Goal: Task Accomplishment & Management: Manage account settings

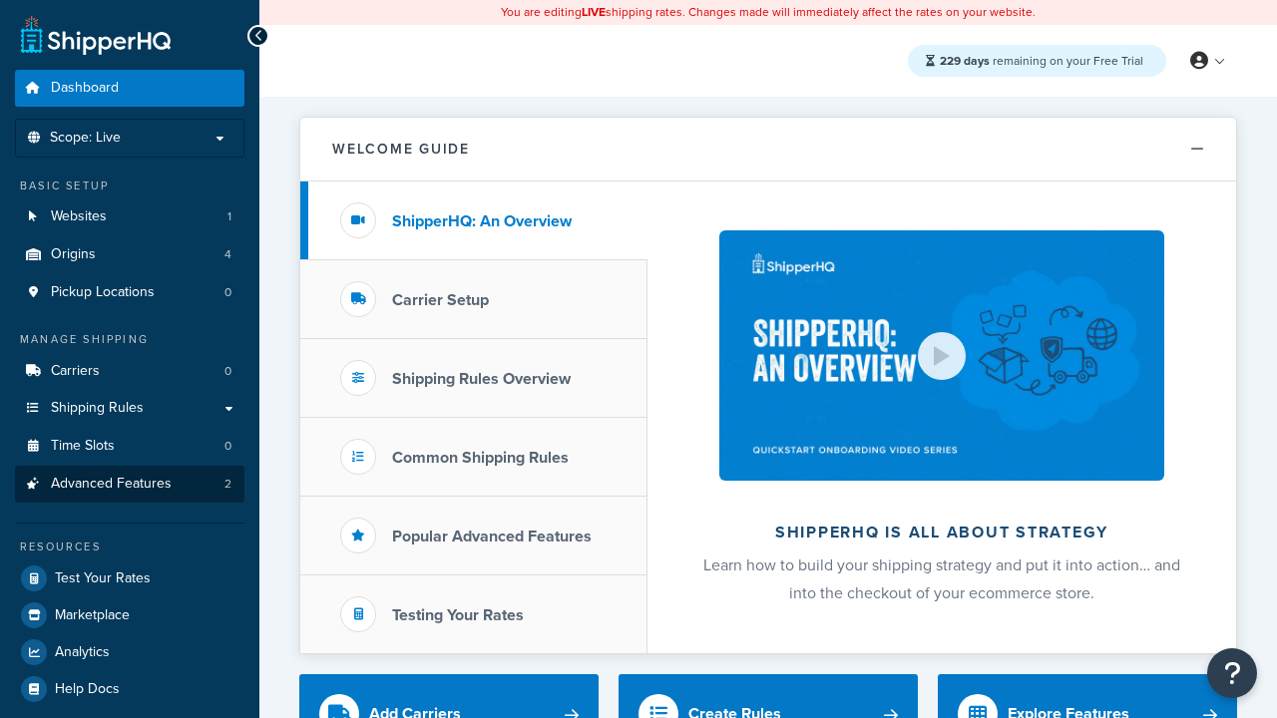
click at [130, 484] on span "Advanced Features" at bounding box center [111, 484] width 121 height 17
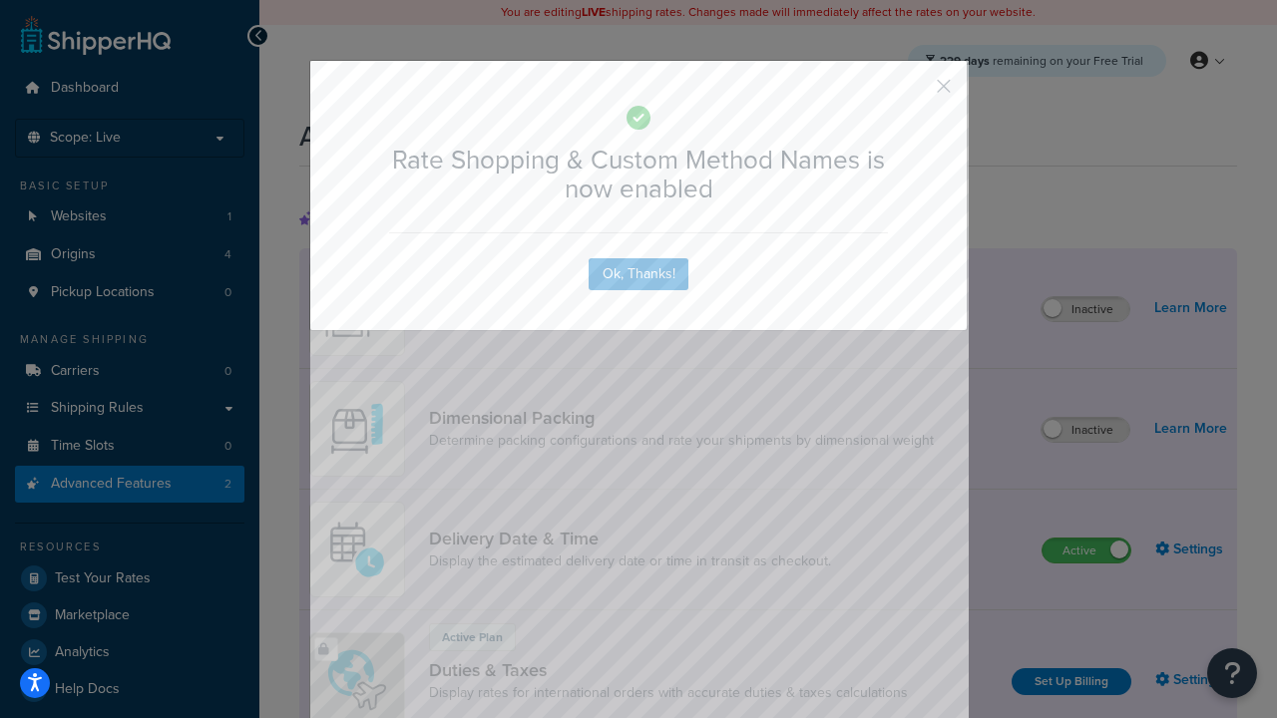
scroll to position [888, 0]
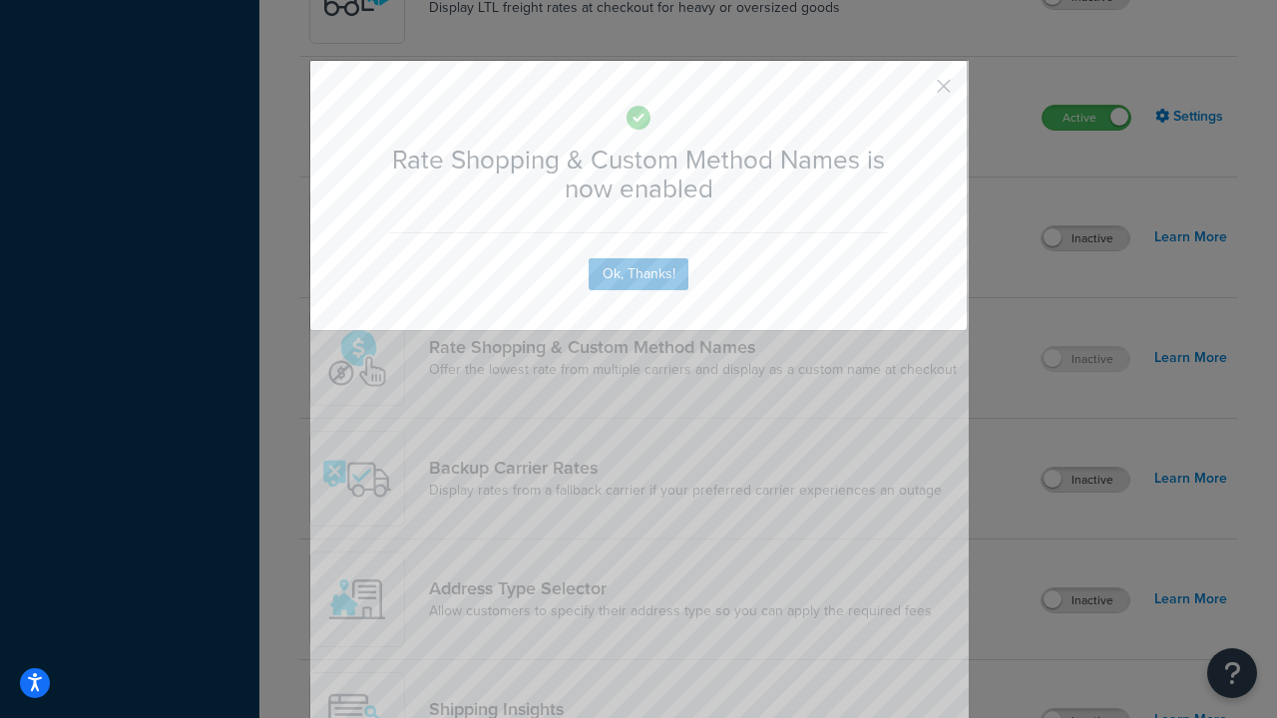
click at [914, 91] on button "button" at bounding box center [914, 93] width 5 height 5
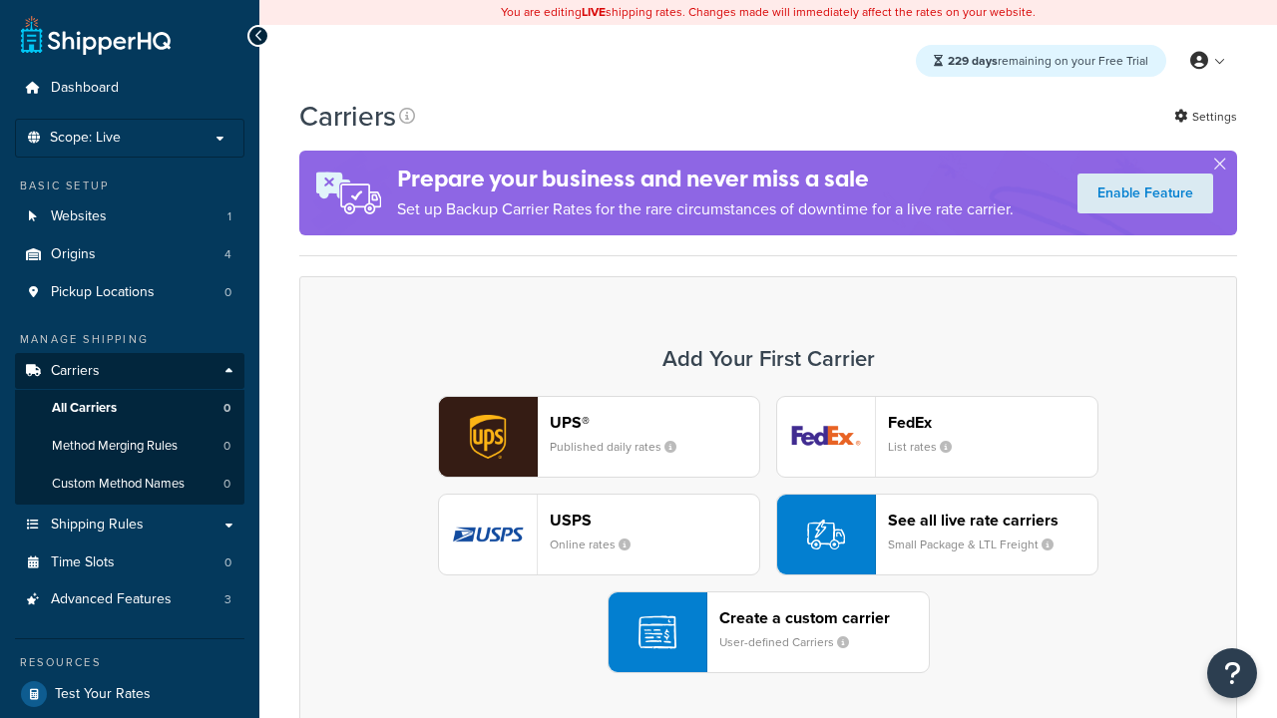
click at [768, 535] on div "UPS® Published daily rates FedEx List rates USPS Online rates See all live rate…" at bounding box center [768, 534] width 896 height 277
click at [937, 535] on div "See all live rate carriers Small Package & LTL Freight" at bounding box center [992, 535] width 209 height 48
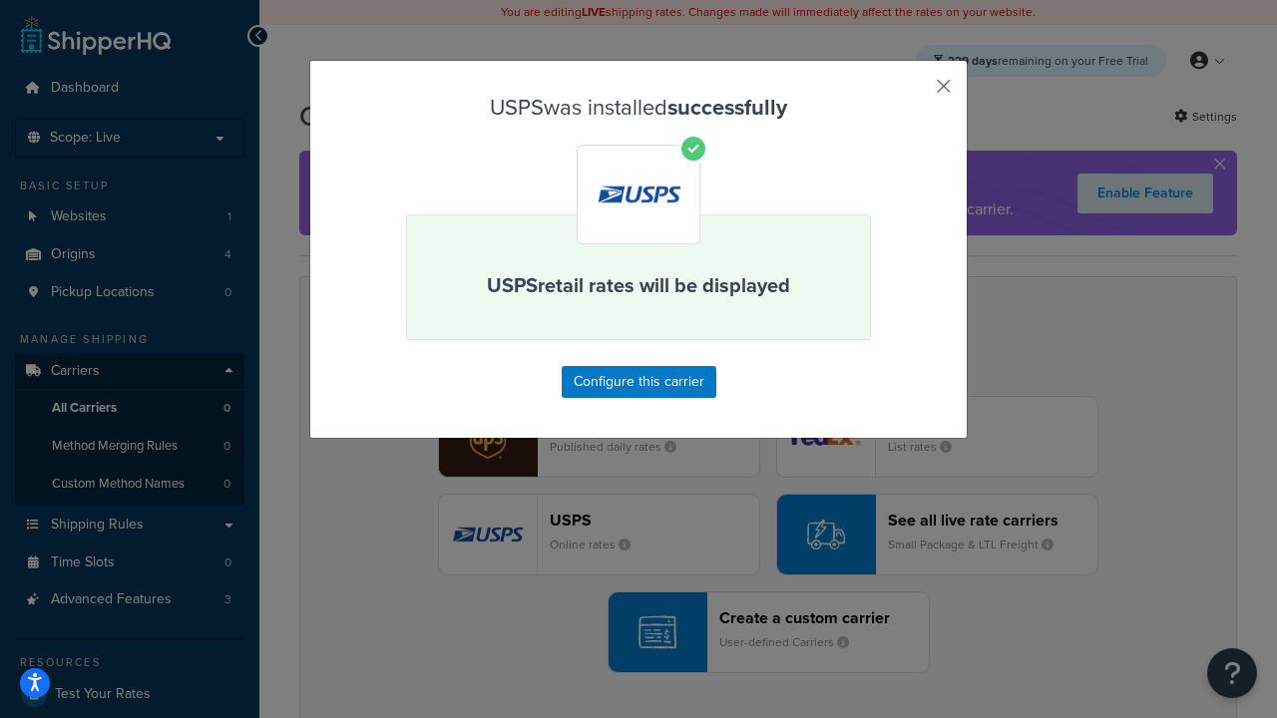
click at [914, 93] on button "button" at bounding box center [914, 93] width 5 height 5
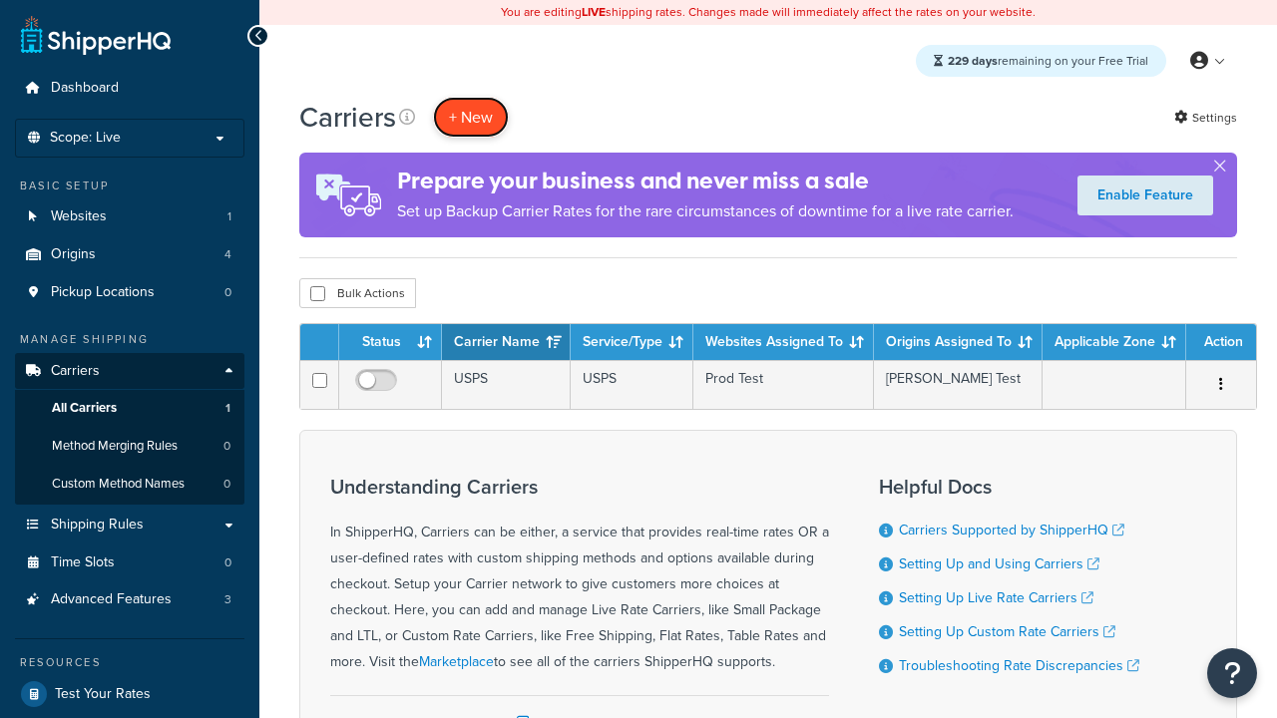
click at [471, 117] on button "+ New" at bounding box center [471, 117] width 76 height 41
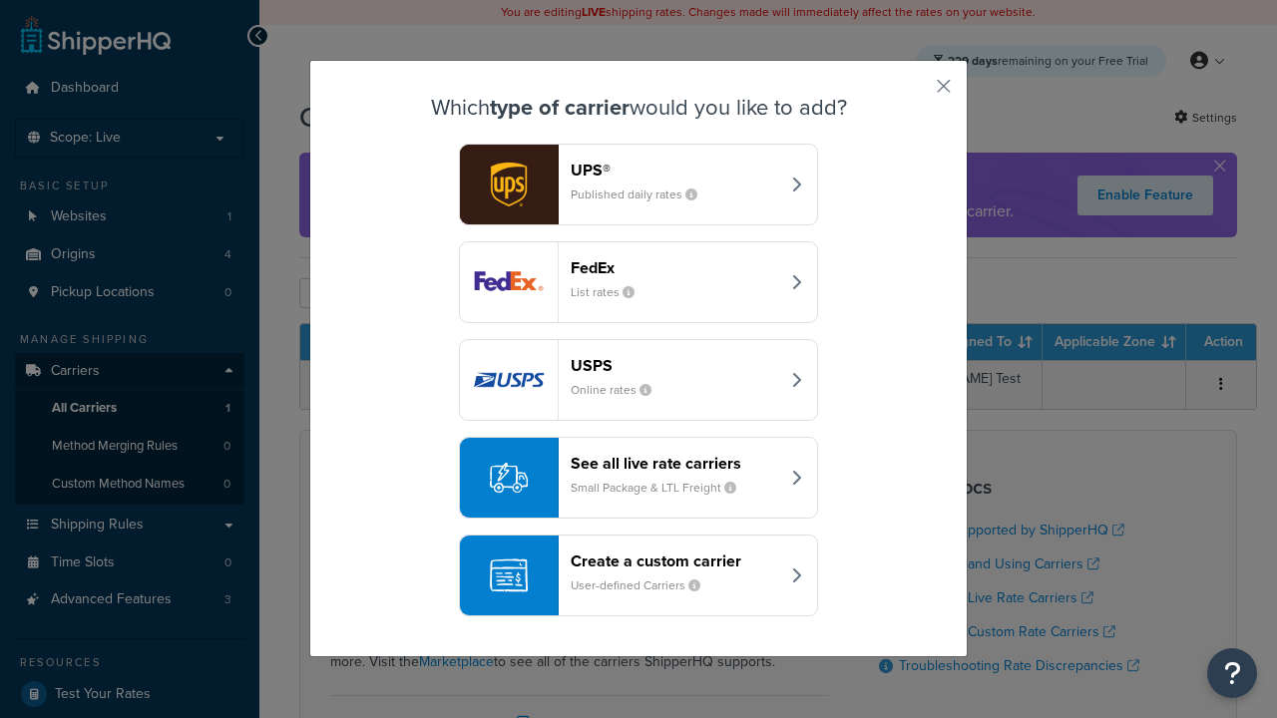
click at [638, 478] on div "See all live rate carriers Small Package & LTL Freight" at bounding box center [674, 478] width 208 height 48
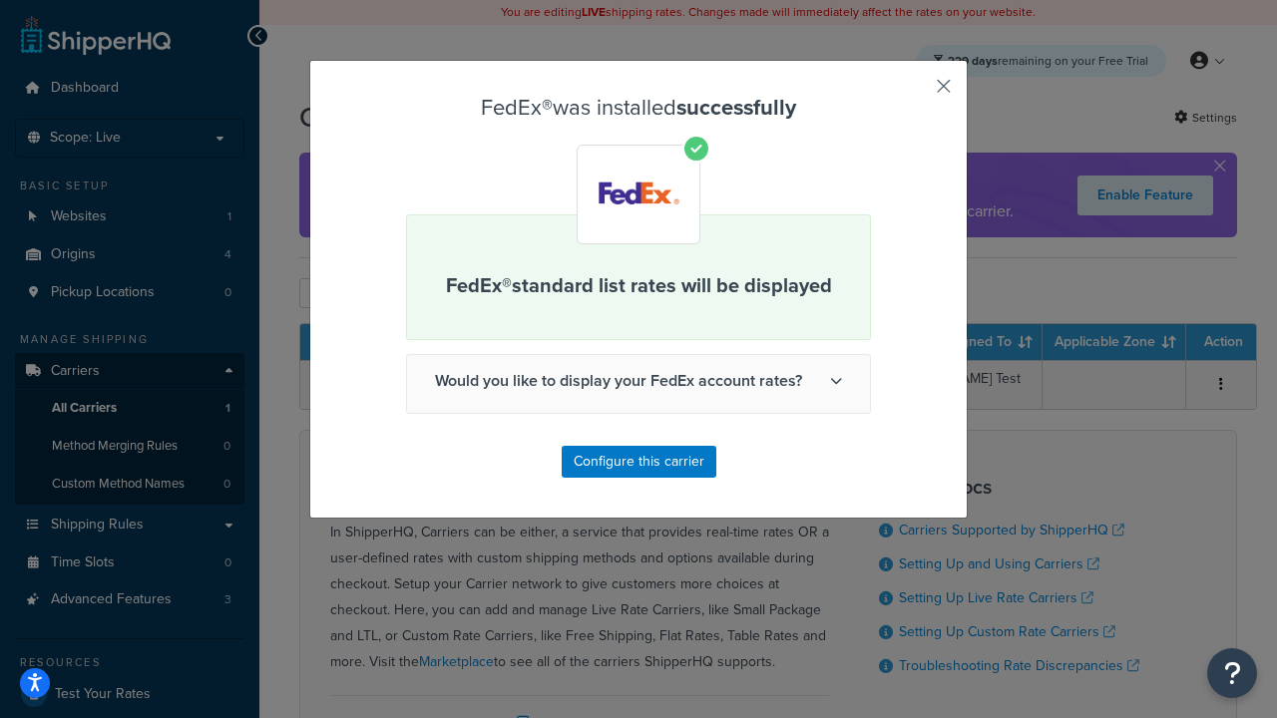
click at [914, 93] on button "button" at bounding box center [914, 93] width 5 height 5
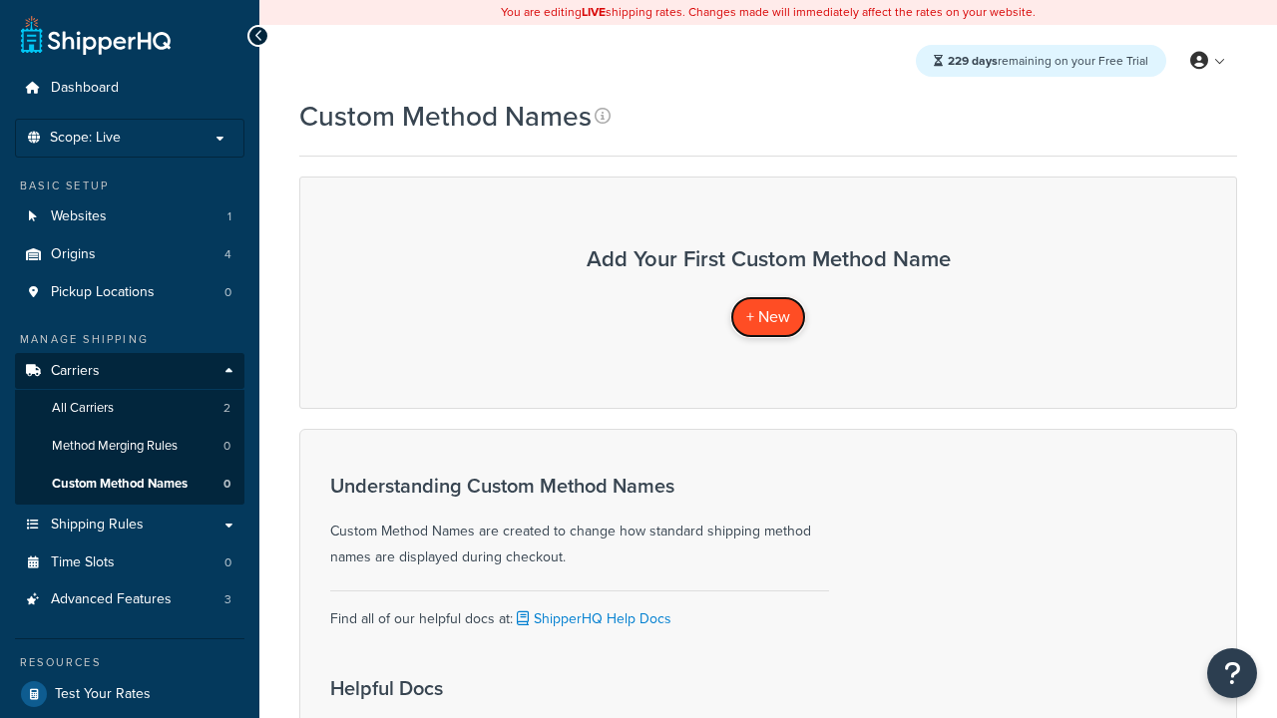
click at [768, 316] on span "+ New" at bounding box center [768, 316] width 44 height 23
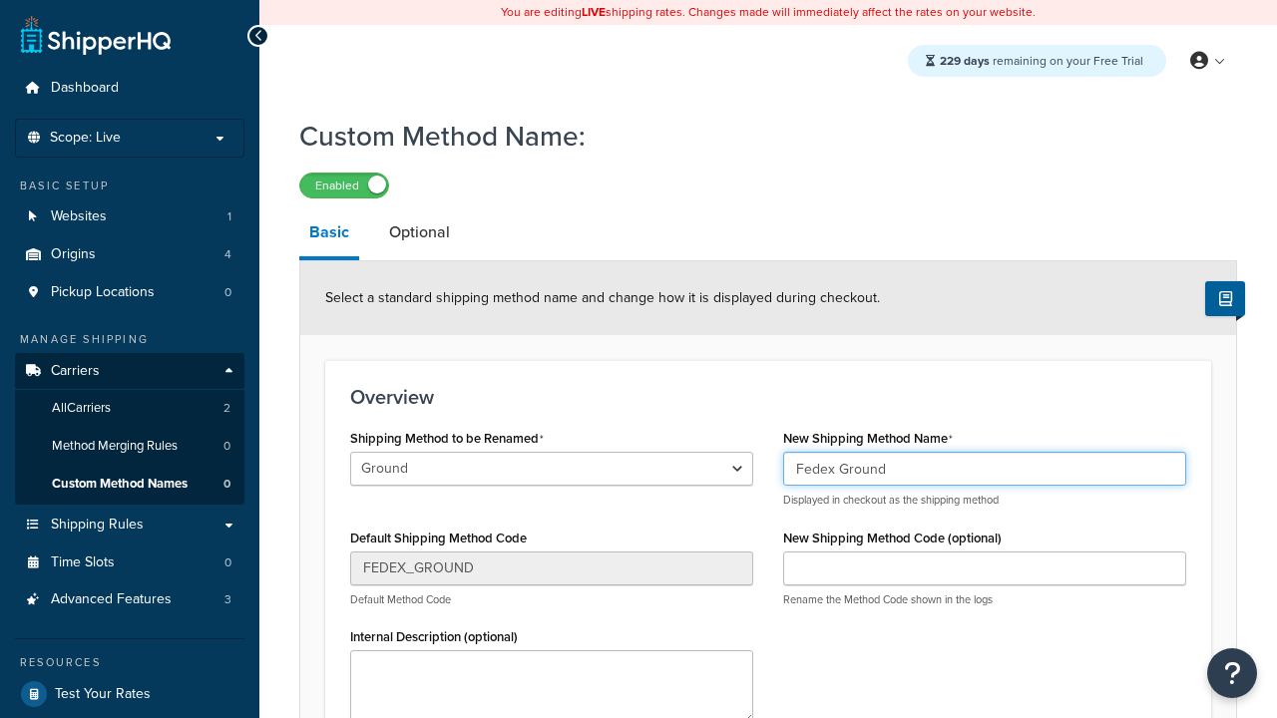
type input "Fedex Ground"
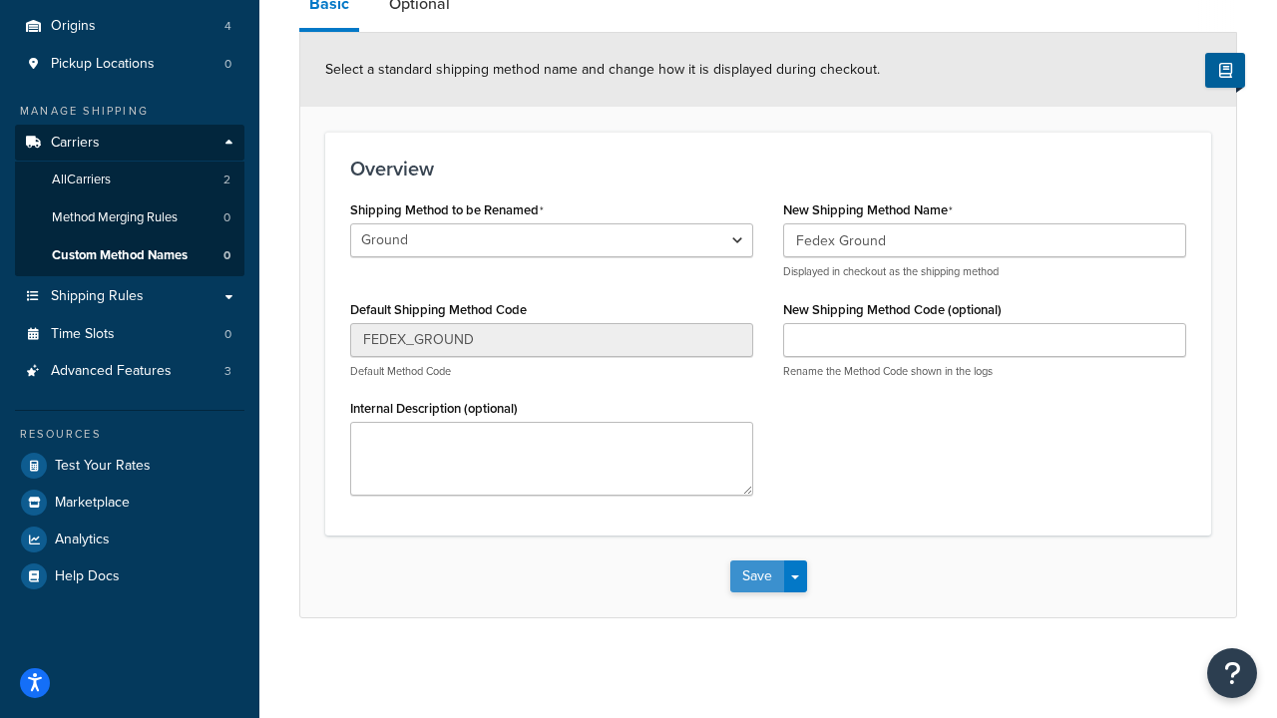
click at [756, 576] on button "Save" at bounding box center [757, 577] width 54 height 32
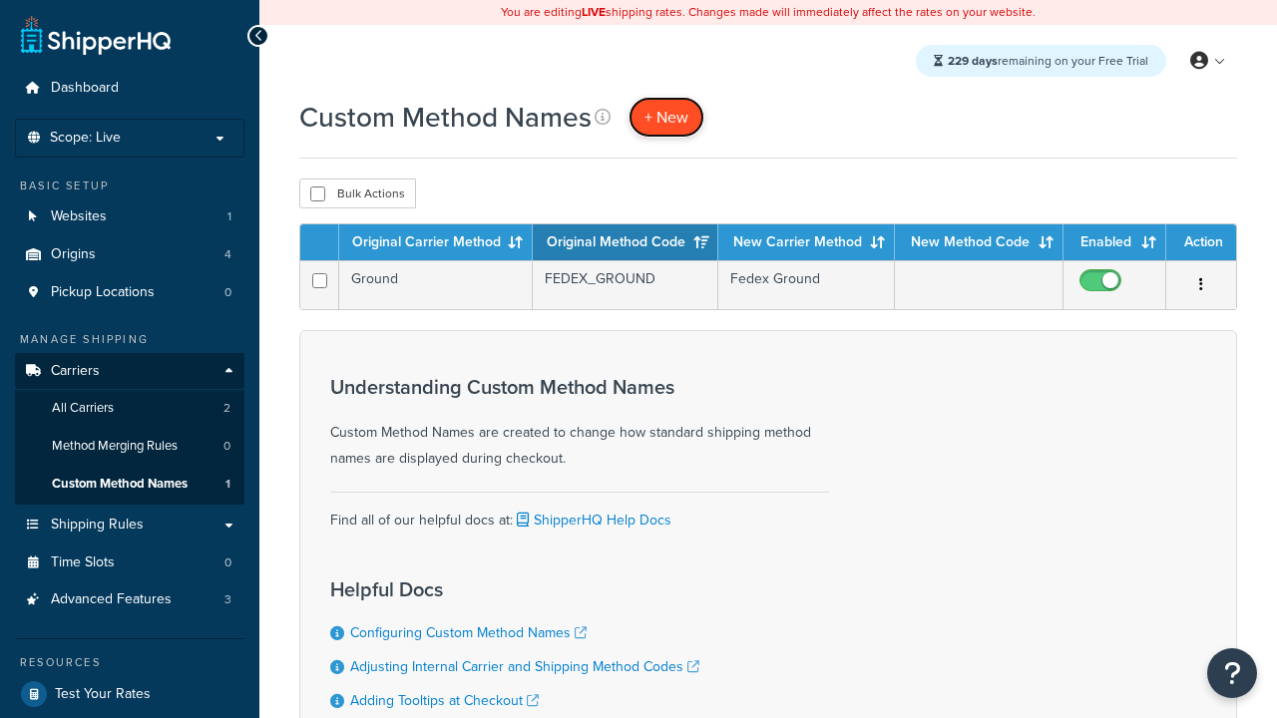
click at [666, 117] on span "+ New" at bounding box center [666, 117] width 44 height 23
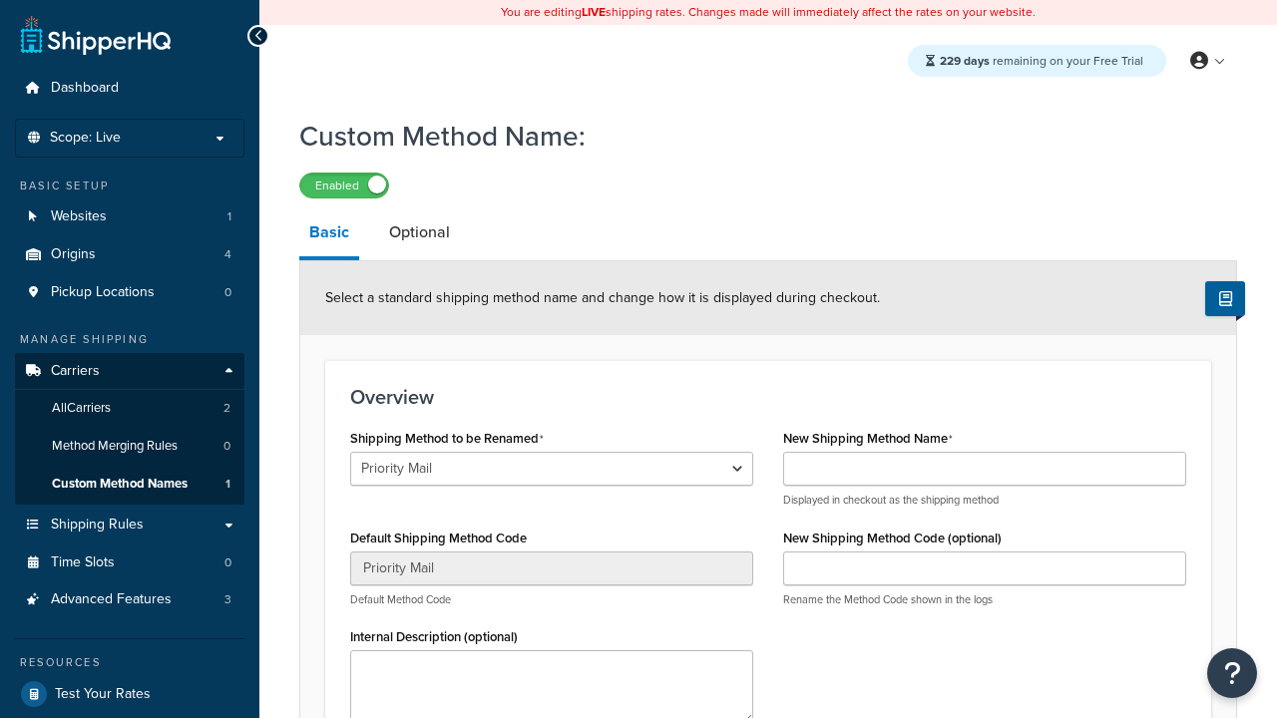
select select "710754"
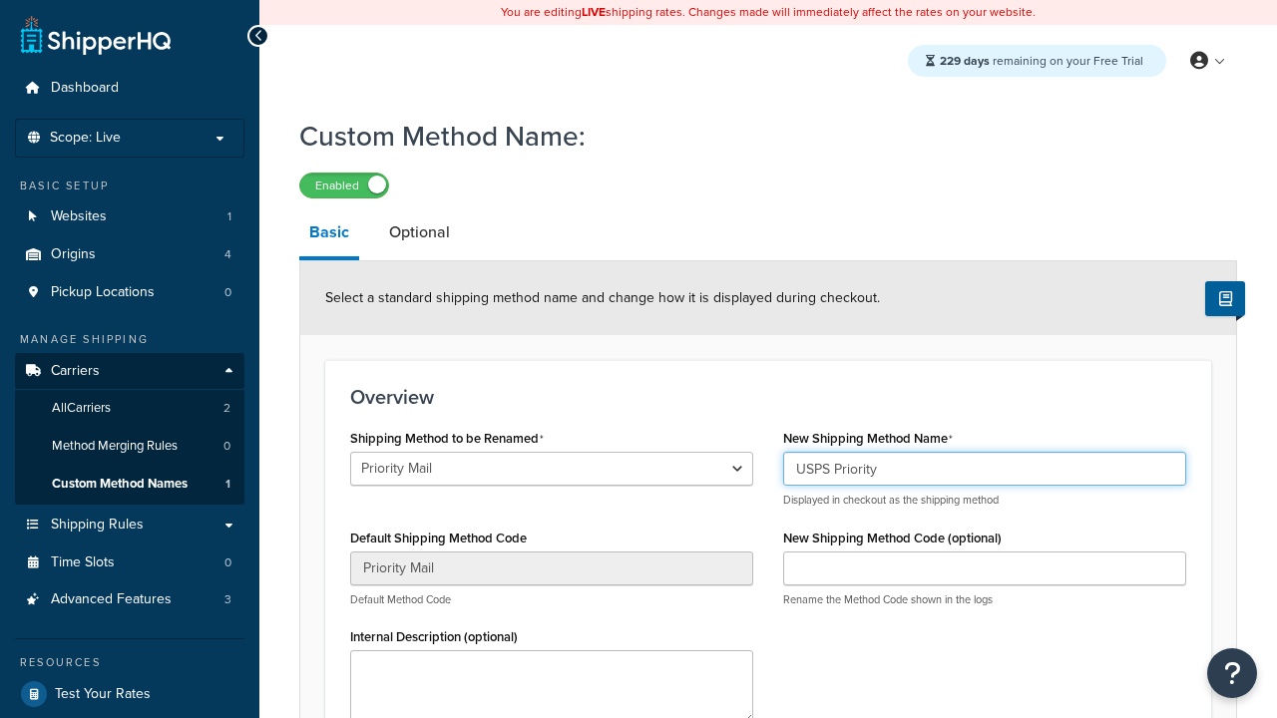
type input "USPS Priority"
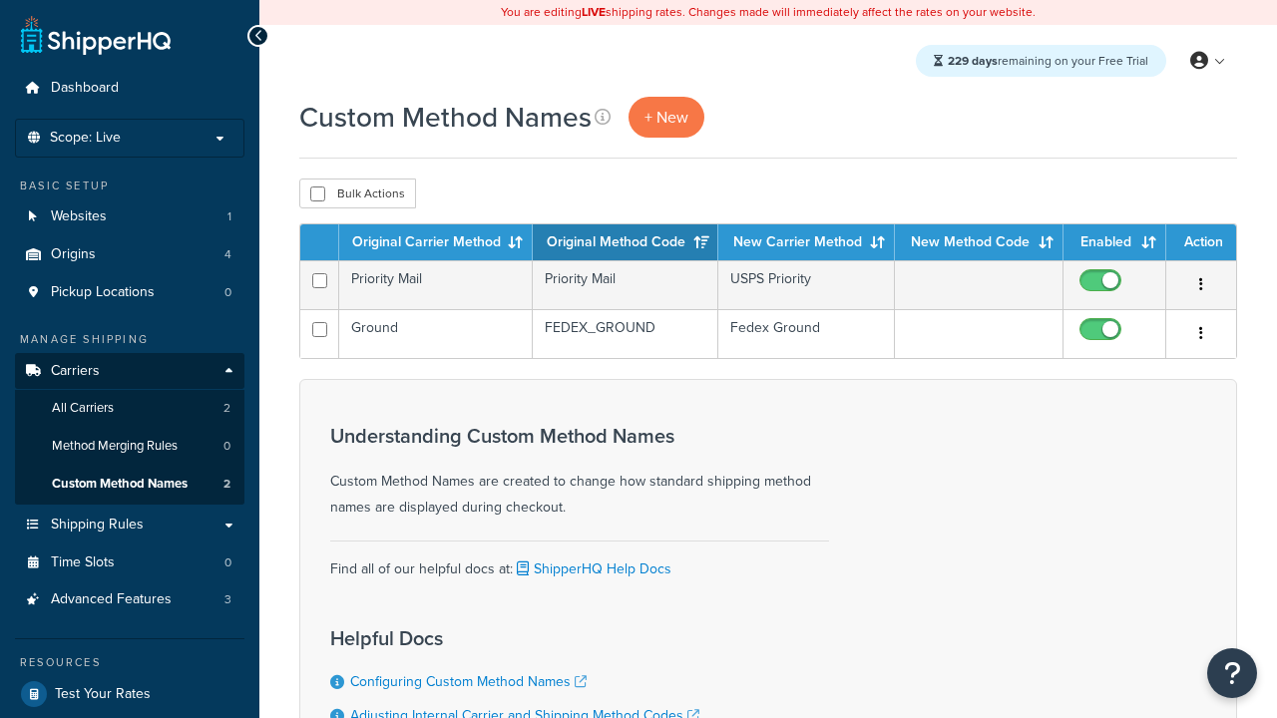
click at [436, 243] on th "Original Carrier Method" at bounding box center [435, 242] width 193 height 36
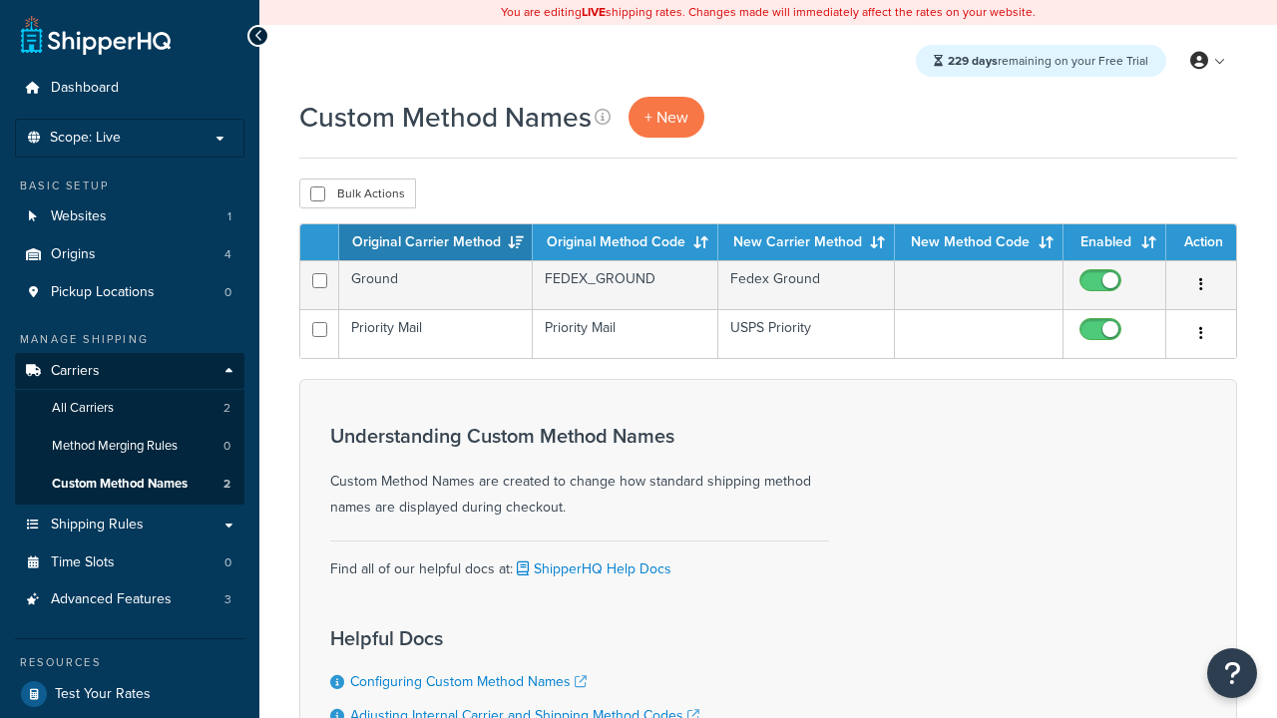
click at [436, 243] on th "Original Carrier Method" at bounding box center [435, 242] width 193 height 36
click at [625, 243] on th "Original Method Code" at bounding box center [626, 242] width 186 height 36
click at [806, 243] on th "New Carrier Method" at bounding box center [806, 242] width 177 height 36
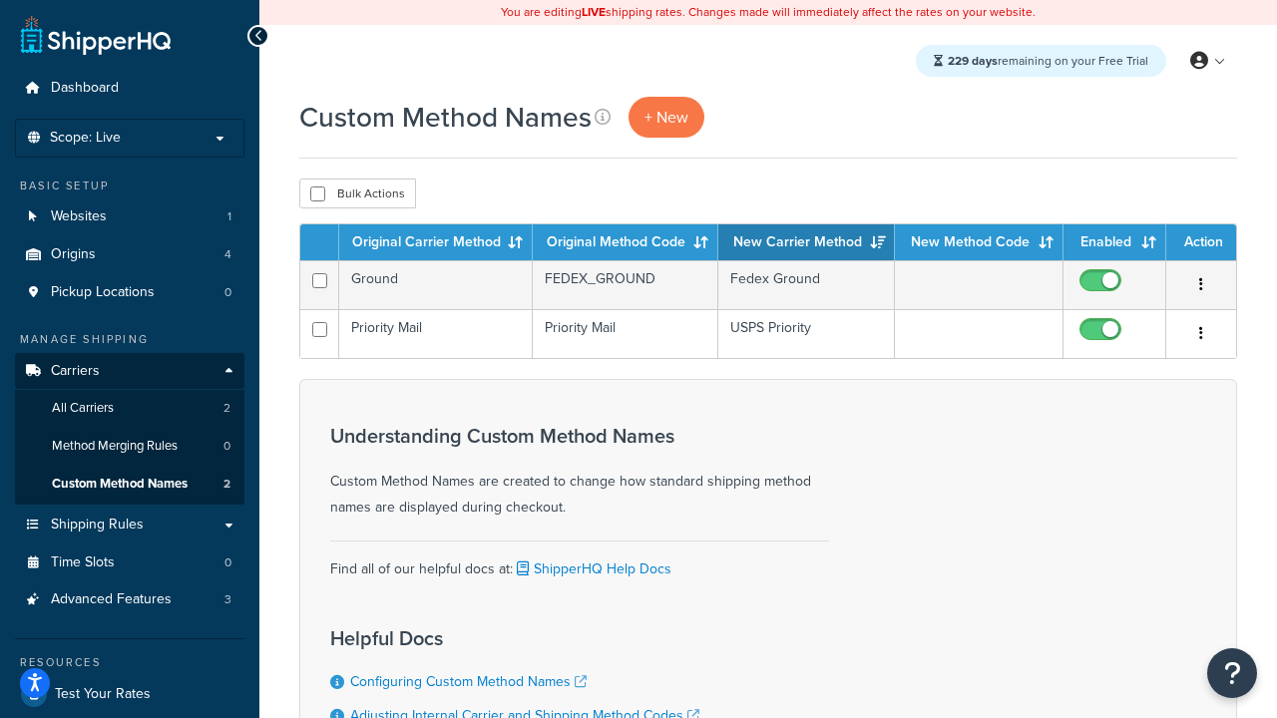
click at [806, 243] on th "New Carrier Method" at bounding box center [806, 242] width 177 height 36
click at [1114, 243] on th "Enabled" at bounding box center [1114, 242] width 103 height 36
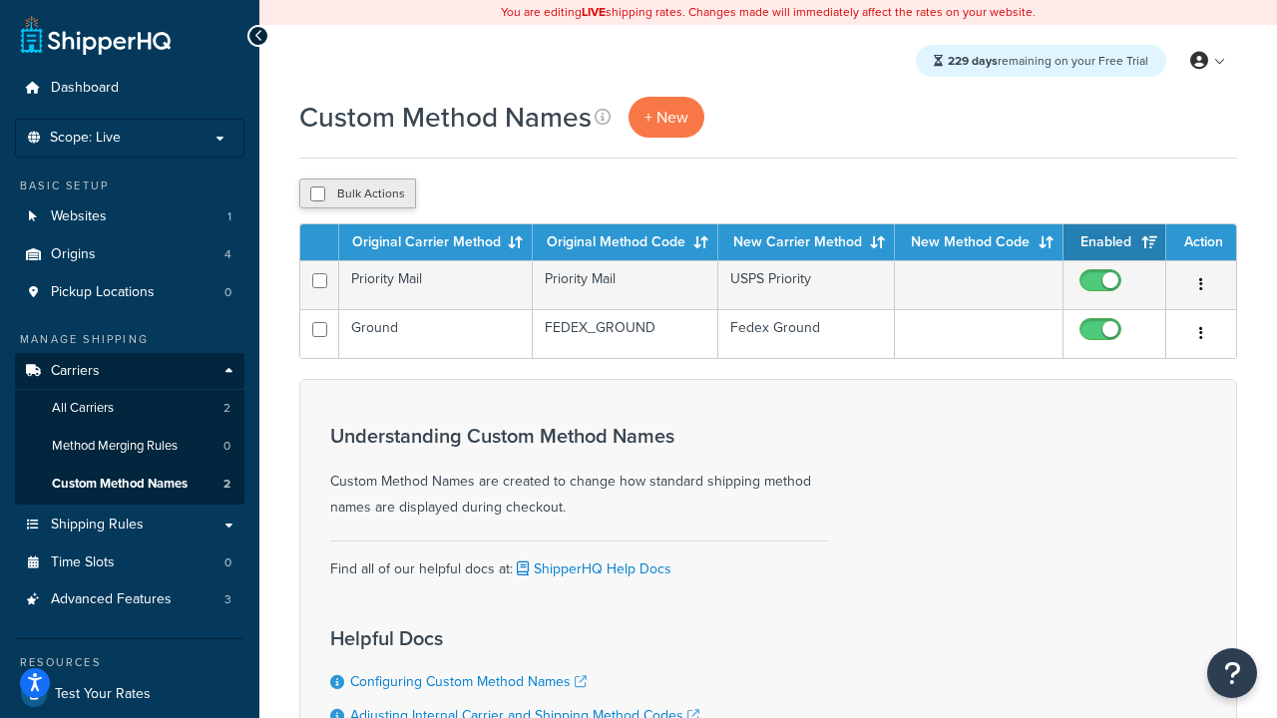
click at [1201, 243] on th "Action" at bounding box center [1201, 242] width 70 height 36
click at [317, 194] on input "checkbox" at bounding box center [317, 194] width 15 height 15
checkbox input "true"
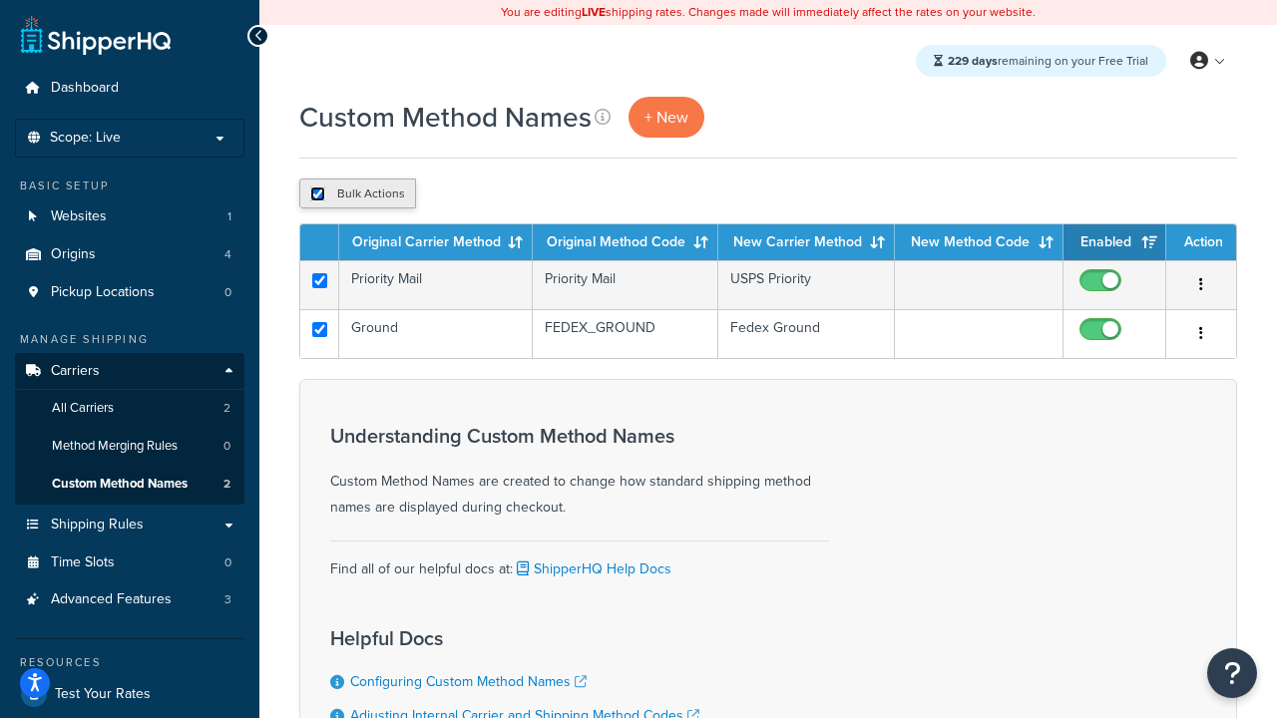
checkbox input "true"
click at [0, 0] on button "Delete" at bounding box center [0, 0] width 0 height 0
